Goal: Task Accomplishment & Management: Manage account settings

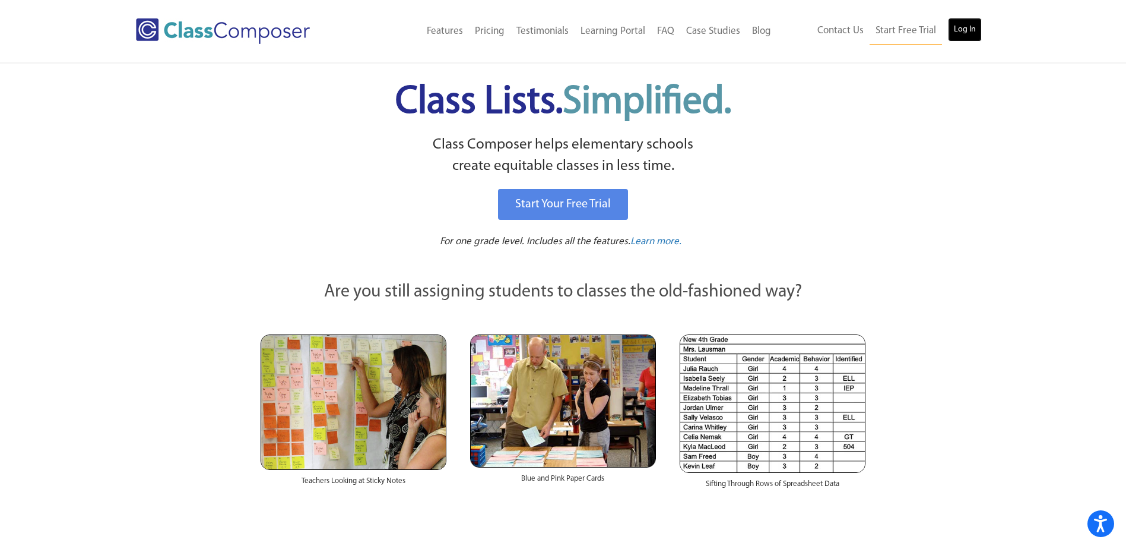
click at [965, 26] on link "Log In" at bounding box center [965, 30] width 34 height 24
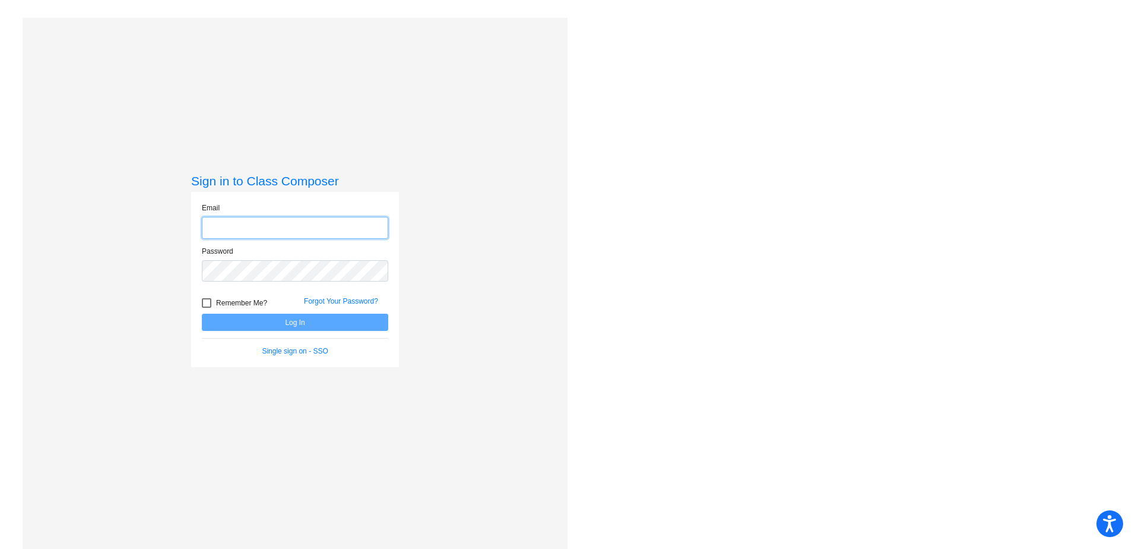
type input "mwoods@ceres.k12.ca.us"
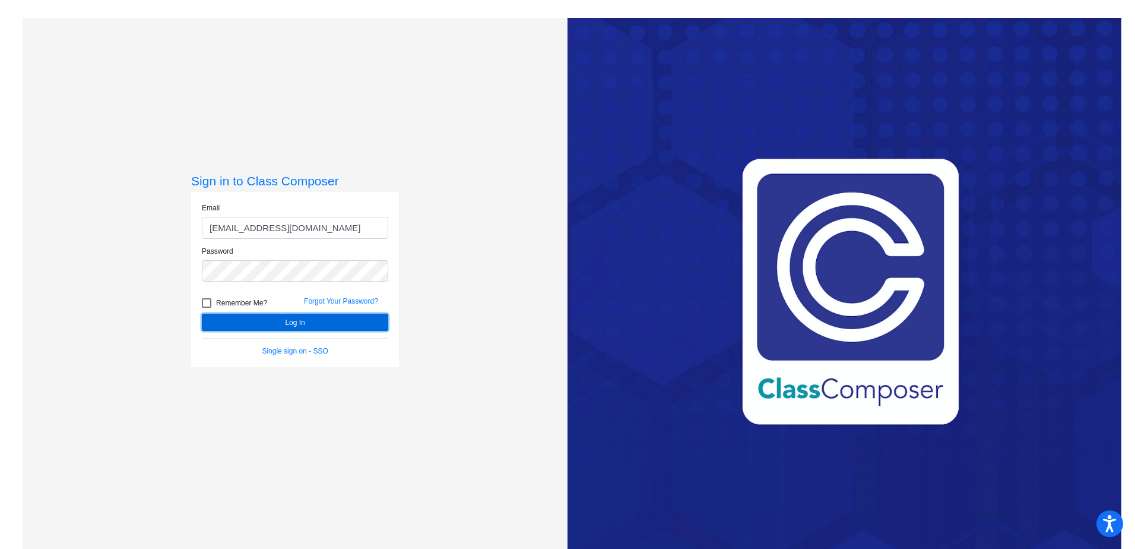
click at [280, 320] on button "Log In" at bounding box center [295, 321] width 186 height 17
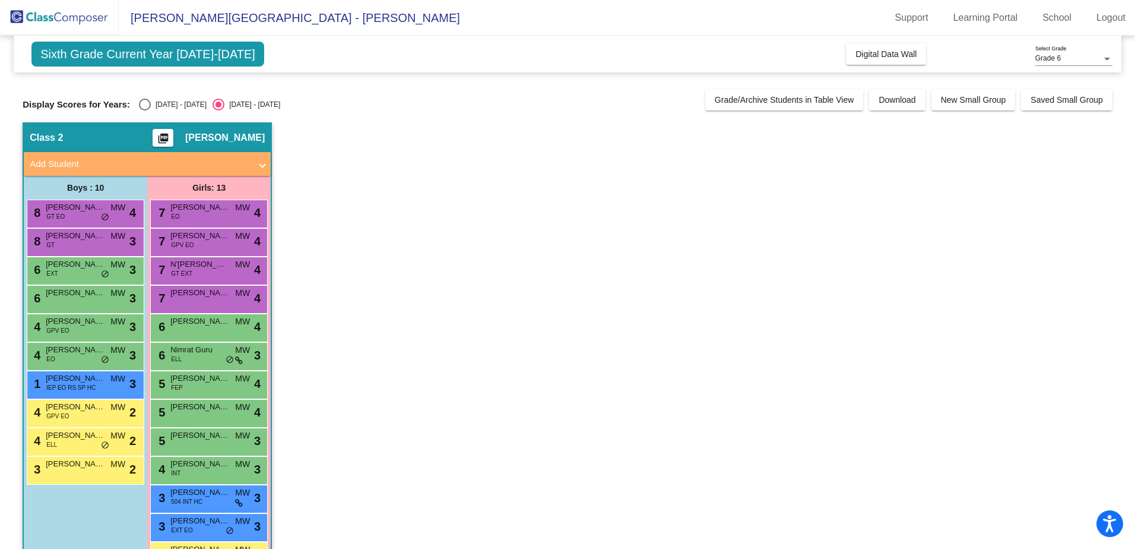
click at [1052, 55] on span "Grade 6" at bounding box center [1048, 58] width 26 height 8
click at [1053, 55] on span "Grade 6" at bounding box center [1073, 58] width 77 height 21
